Goal: Find specific page/section: Find specific page/section

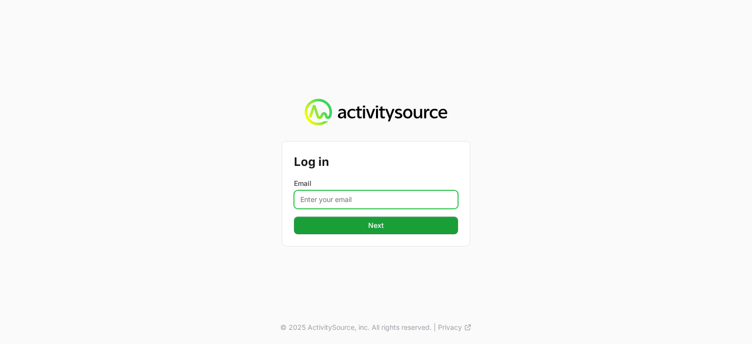
click at [328, 198] on input "Email" at bounding box center [376, 199] width 164 height 19
type input "[PERSON_NAME][EMAIL_ADDRESS][PERSON_NAME][DOMAIN_NAME]"
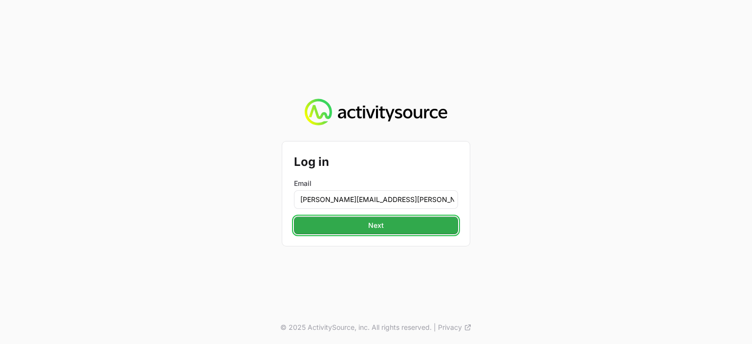
click at [370, 228] on span "Next" at bounding box center [376, 226] width 152 height 12
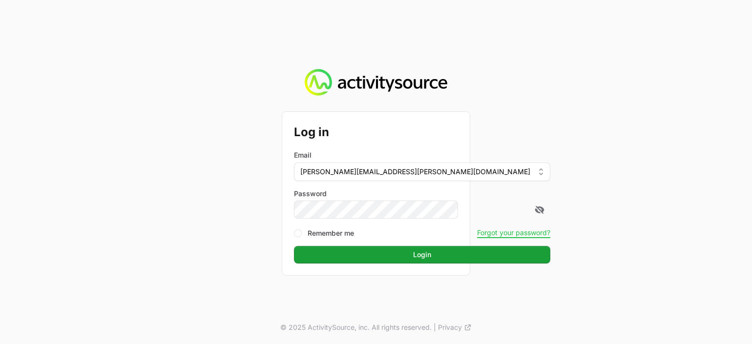
click at [294, 246] on button "Login Login" at bounding box center [422, 255] width 256 height 18
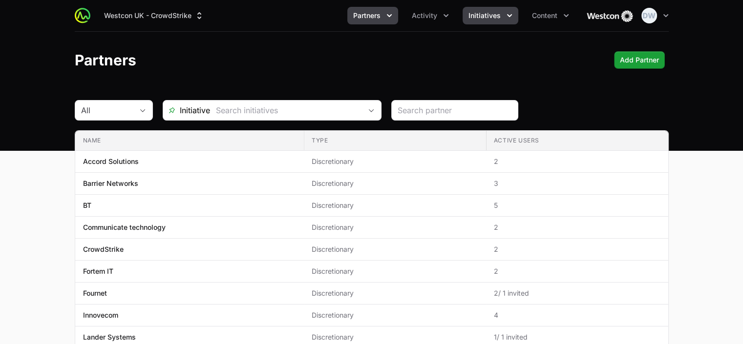
click at [508, 14] on icon "Initiatives menu" at bounding box center [510, 16] width 10 height 10
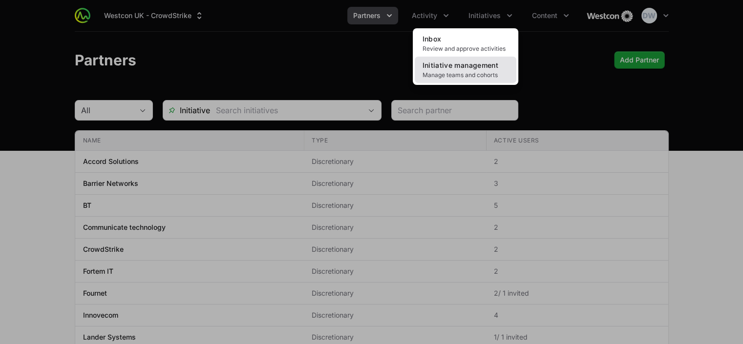
click at [483, 67] on span "Initiative management" at bounding box center [460, 65] width 76 height 8
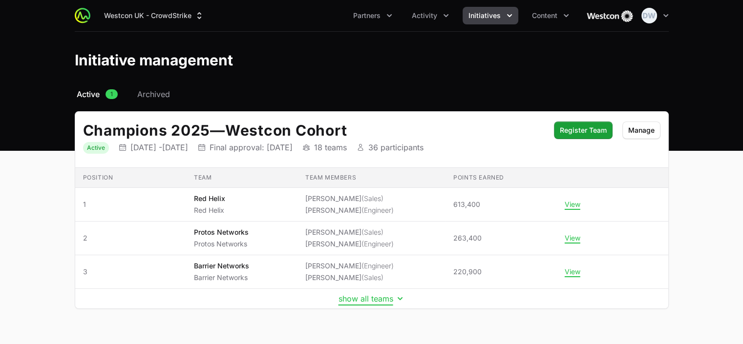
click at [360, 298] on button "show all teams" at bounding box center [371, 299] width 66 height 10
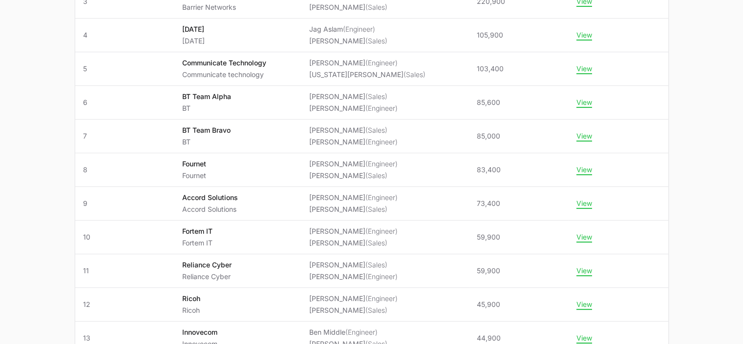
scroll to position [272, 0]
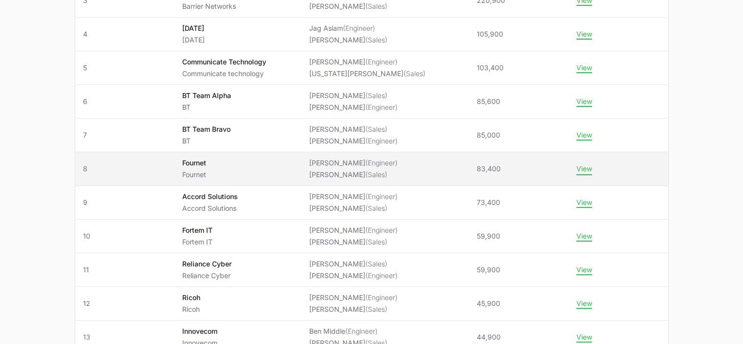
click at [578, 167] on button "View" at bounding box center [584, 169] width 16 height 9
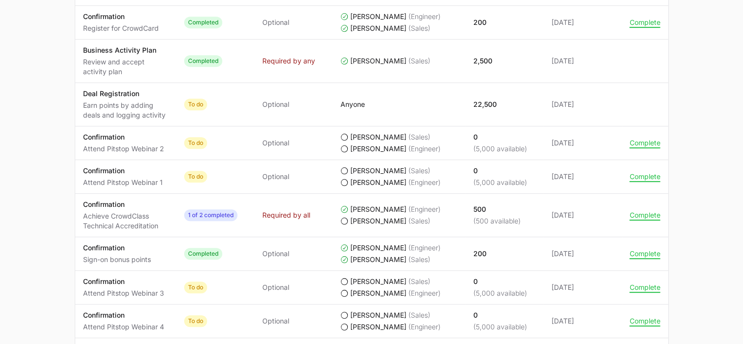
scroll to position [550, 0]
